Goal: Task Accomplishment & Management: Manage account settings

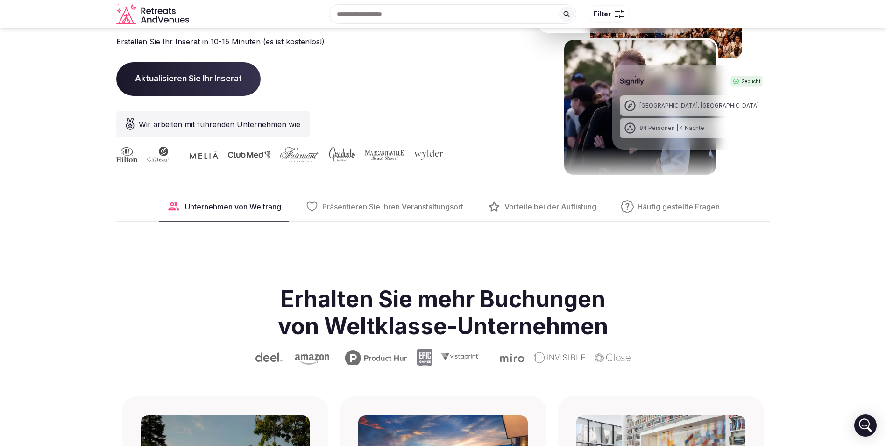
scroll to position [140, 0]
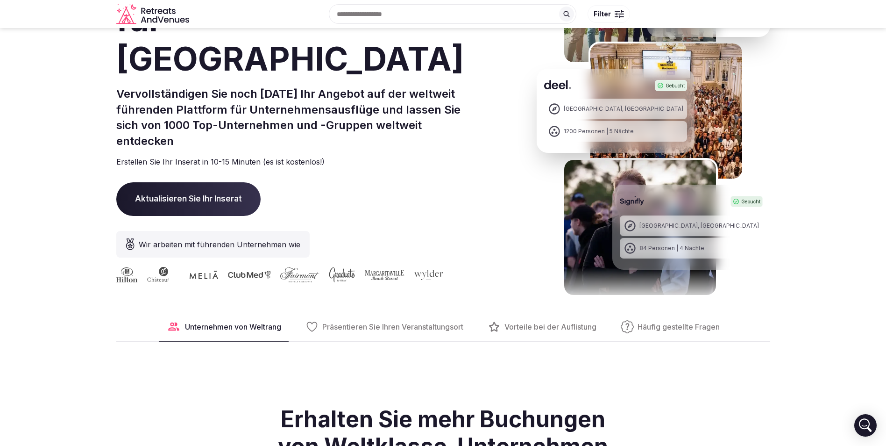
click at [146, 198] on span "Aktualisieren Sie Ihr Inserat" at bounding box center [188, 199] width 144 height 34
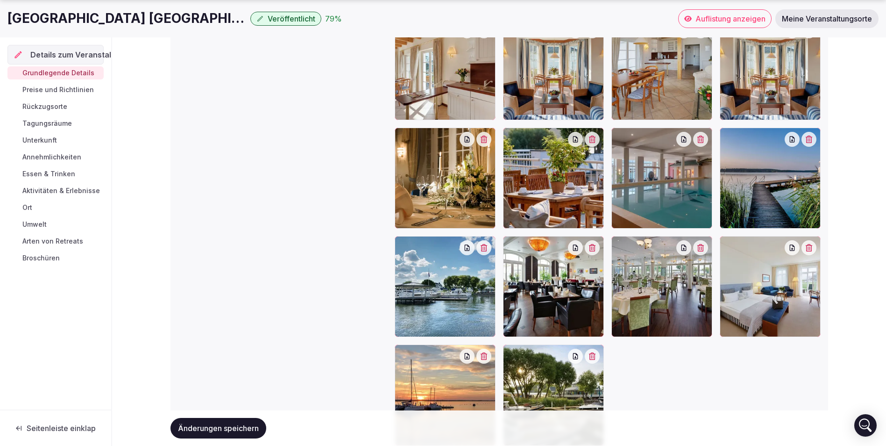
scroll to position [1379, 0]
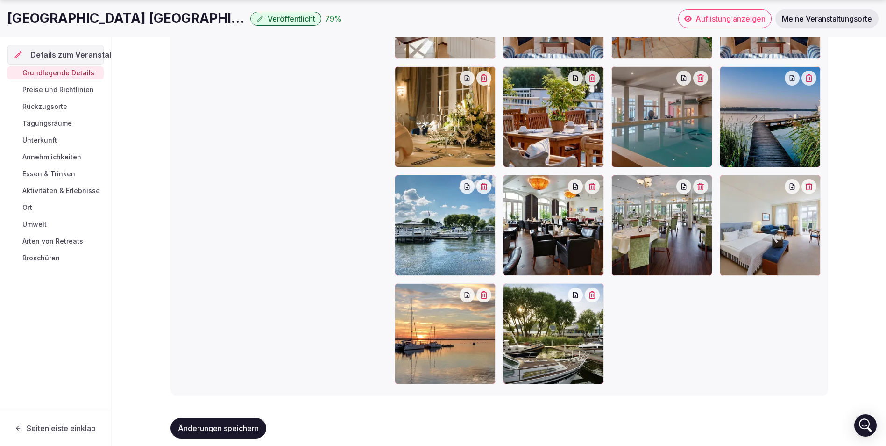
click at [241, 428] on button "Änderungen speichern" at bounding box center [218, 428] width 96 height 21
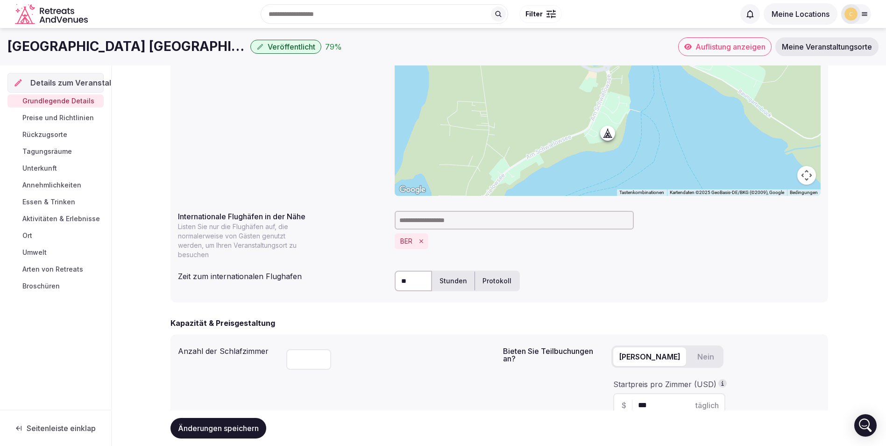
scroll to position [212, 0]
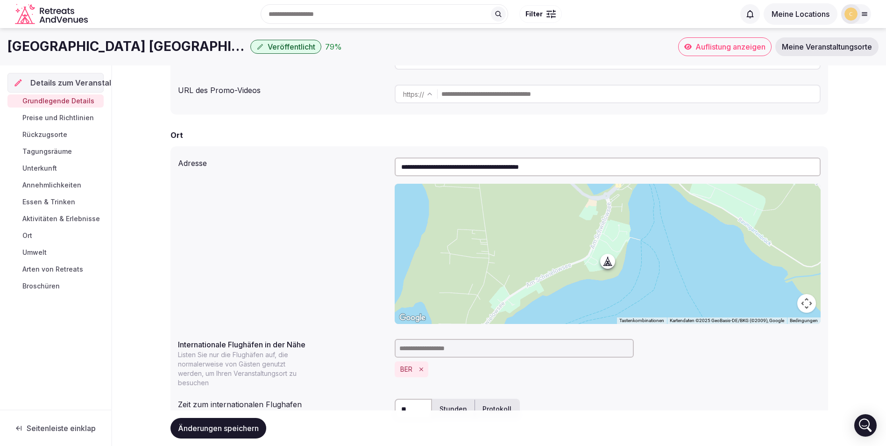
click at [43, 288] on span "Broschüren" at bounding box center [40, 285] width 37 height 9
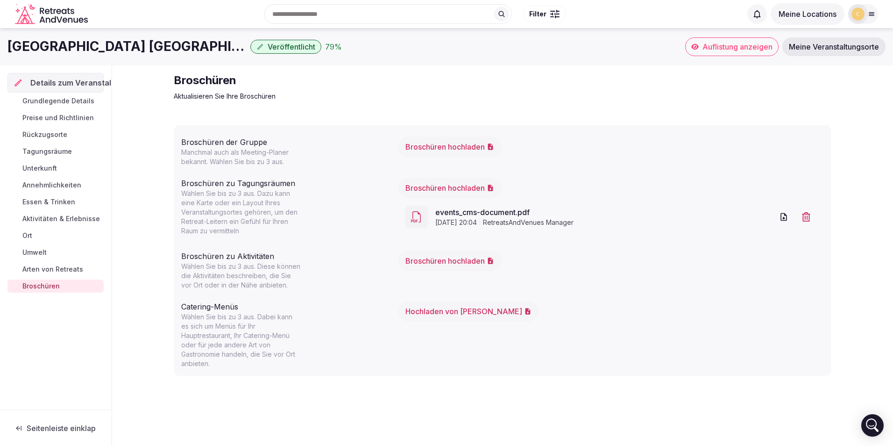
click at [515, 217] on link "events_cms-document.pdf" at bounding box center [604, 211] width 338 height 11
click at [437, 191] on font "Broschüren hochladen" at bounding box center [444, 187] width 79 height 9
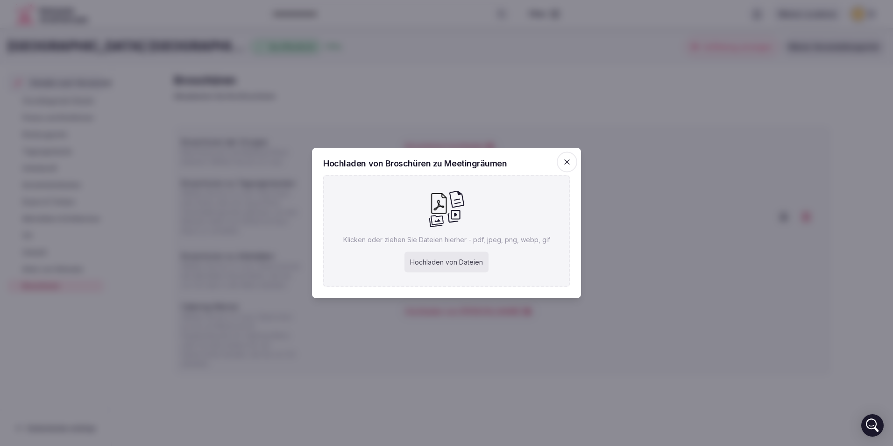
click at [460, 260] on div "Hochladen von Dateien" at bounding box center [446, 262] width 84 height 21
type input "**********"
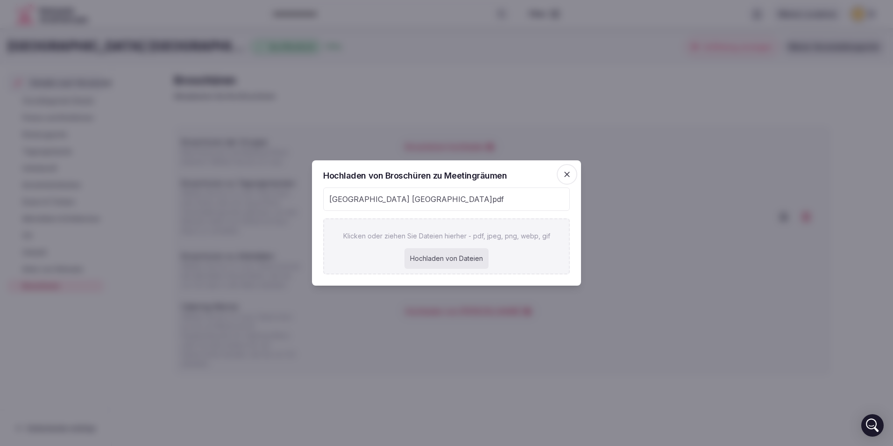
click at [463, 260] on div "Hochladen von Dateien" at bounding box center [446, 258] width 84 height 21
click at [344, 203] on span "Präzises Resort Schwielowsee_ENG.pdf" at bounding box center [416, 198] width 175 height 11
click at [340, 198] on span "Präzises Resort Schwielowsee_ENG.pdf" at bounding box center [416, 198] width 175 height 11
click at [511, 194] on div "Präzises Resort Schwielowsee_ENG.pdf" at bounding box center [447, 199] width 246 height 22
click at [407, 175] on h2 "Hochladen von Broschüren zu Meetingräumen" at bounding box center [446, 175] width 247 height 8
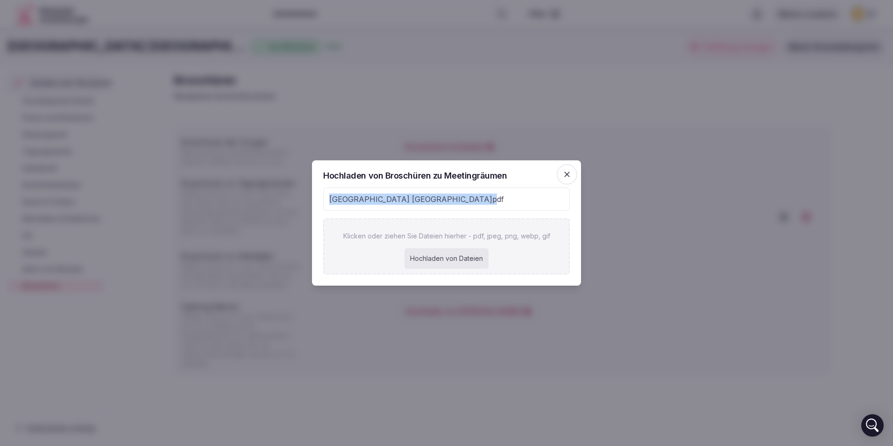
drag, startPoint x: 472, startPoint y: 200, endPoint x: 312, endPoint y: 198, distance: 159.7
click at [312, 198] on div "Hochladen von Broschüren zu Meetingräumen Präzises Resort Schwielowsee_ENG.pdf …" at bounding box center [446, 222] width 269 height 125
click at [513, 205] on div "Präzises Resort Schwielowsee_ENG.pdf" at bounding box center [447, 199] width 246 height 22
drag, startPoint x: 513, startPoint y: 202, endPoint x: 322, endPoint y: 196, distance: 190.6
click at [322, 196] on div "Hochladen von Broschüren zu Meetingräumen Präzises Resort Schwielowsee_ENG.pdf …" at bounding box center [446, 222] width 269 height 125
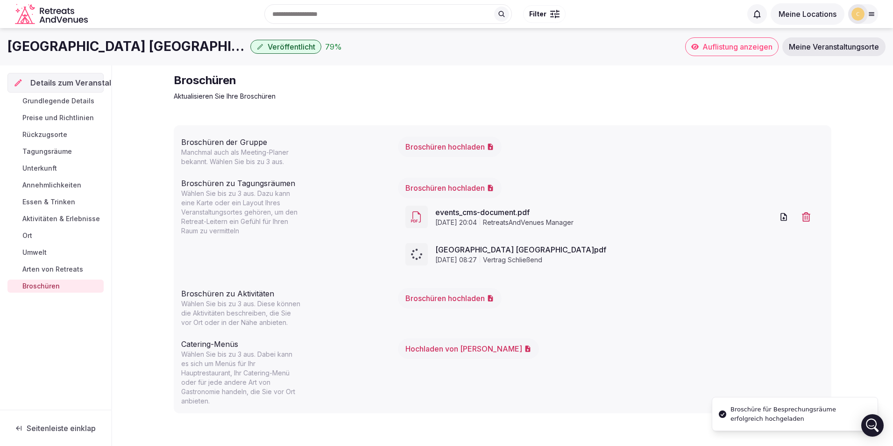
click at [454, 251] on span "Präzises Resort Schwielowsee_ENG.pdf" at bounding box center [625, 249] width 381 height 11
click at [714, 260] on div "14. Oktober 2025 08:27 Vertrag schließend" at bounding box center [625, 259] width 381 height 9
click at [478, 186] on font "Broschüren hochladen" at bounding box center [444, 187] width 79 height 9
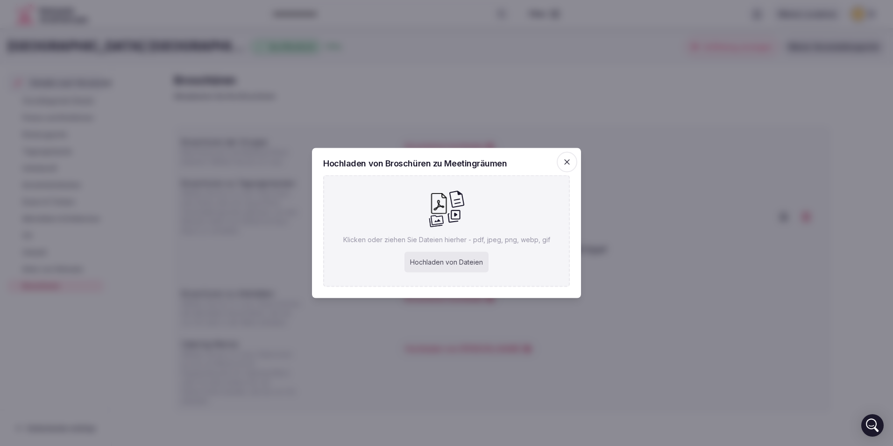
click at [467, 260] on div "Hochladen von Dateien" at bounding box center [446, 262] width 84 height 21
type input "**********"
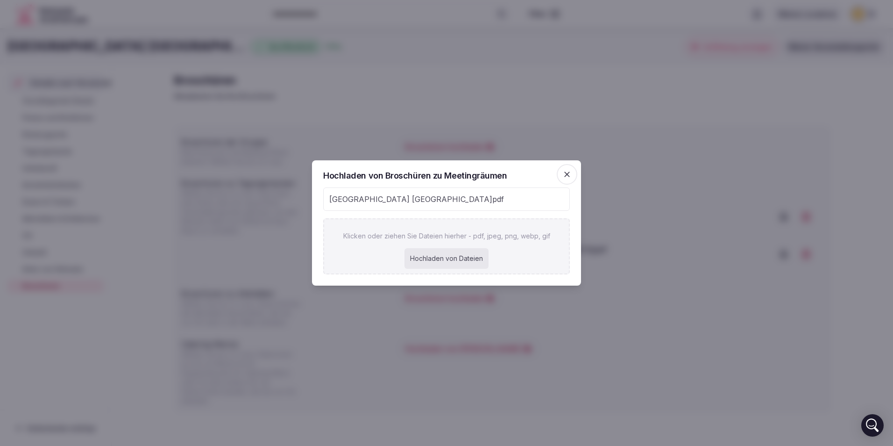
click at [371, 193] on span "Präzises Resort Schwielowsee_ENG.pdf" at bounding box center [416, 198] width 175 height 11
click at [367, 203] on span "Präzises Resort Schwielowsee_ENG.pdf" at bounding box center [416, 198] width 175 height 11
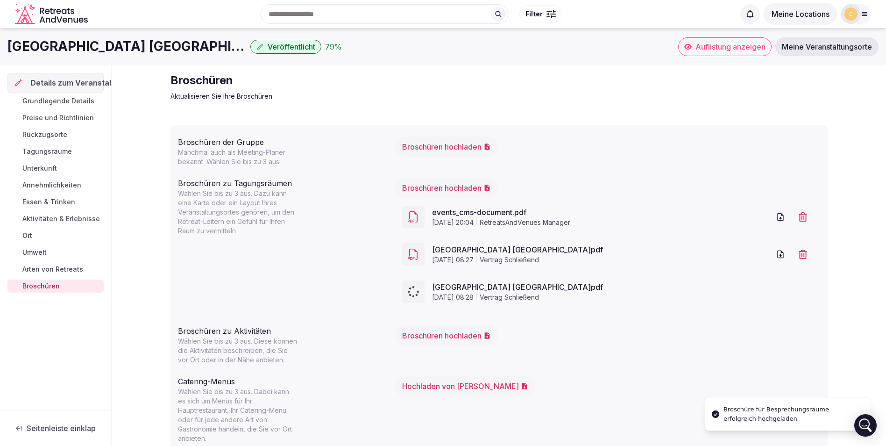
click at [783, 254] on icon "button" at bounding box center [780, 254] width 6 height 8
click at [806, 293] on icon "button" at bounding box center [803, 291] width 8 height 9
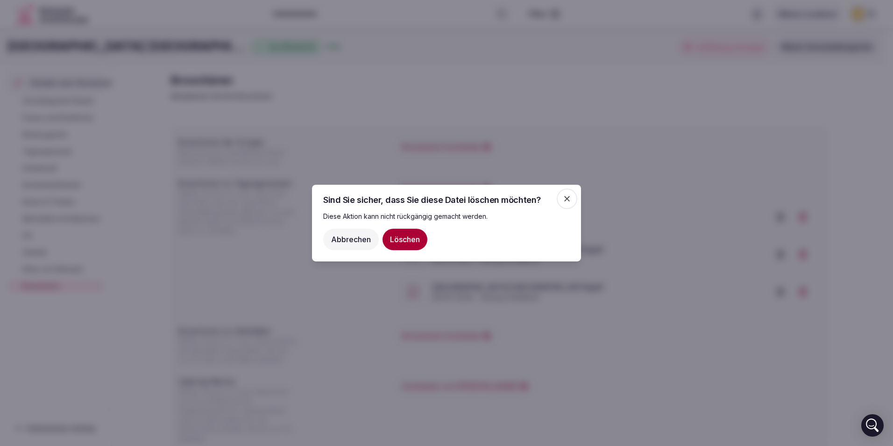
click at [409, 238] on button "Löschen" at bounding box center [404, 238] width 45 height 21
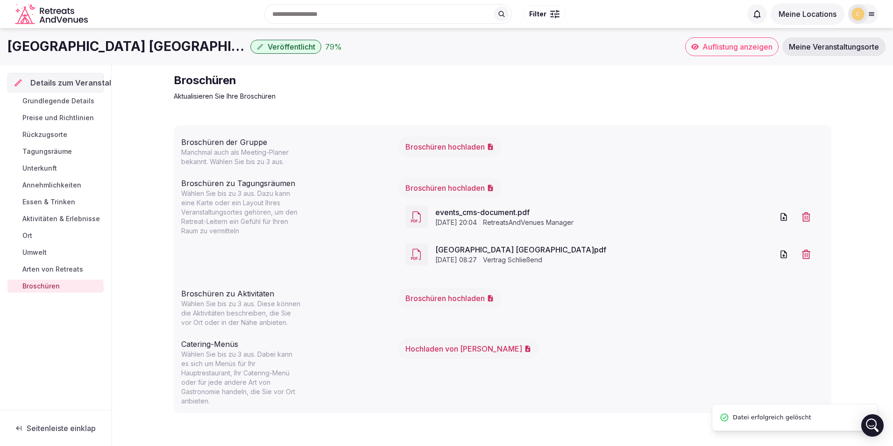
click at [56, 268] on span "Arten von Retreats" at bounding box center [52, 268] width 61 height 9
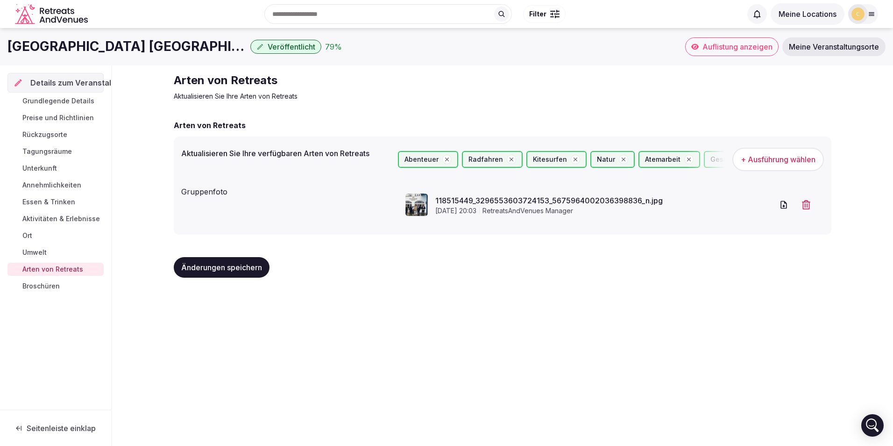
click at [53, 223] on span "Aktivitäten & Erlebnisse" at bounding box center [61, 218] width 78 height 9
